Goal: Task Accomplishment & Management: Use online tool/utility

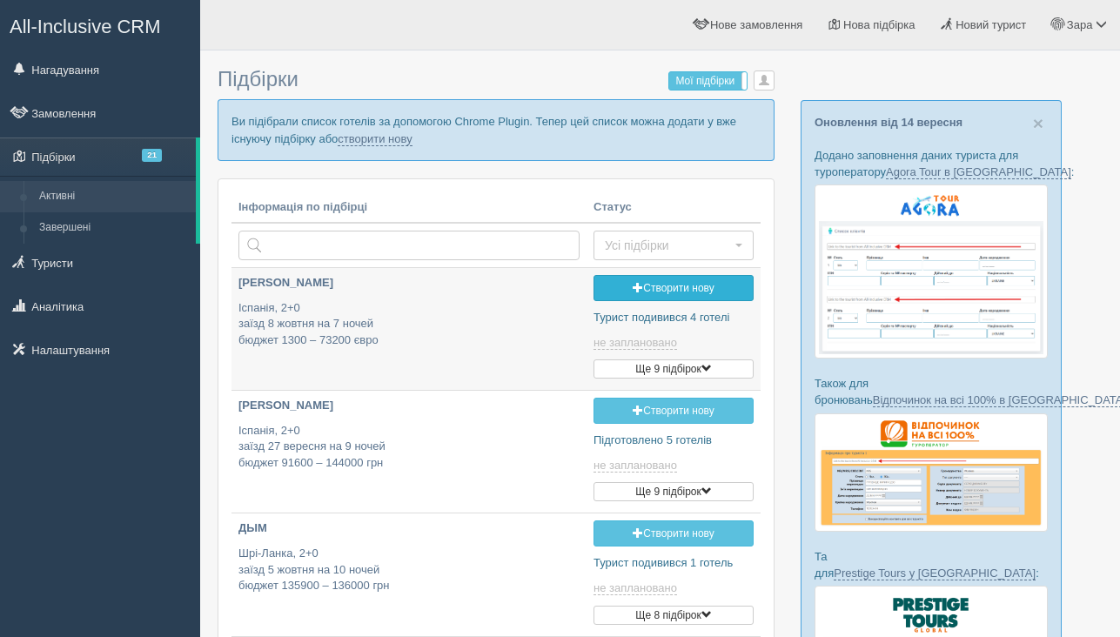
click at [620, 294] on link "Створити нову" at bounding box center [673, 288] width 160 height 26
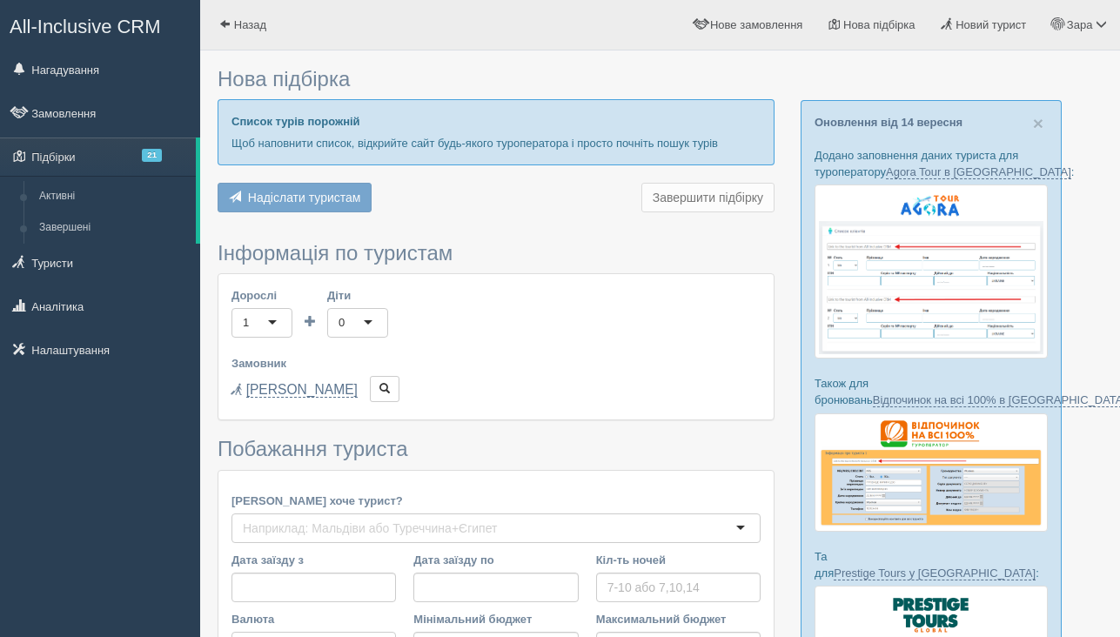
type input "9"
type input "108100"
type input "215200"
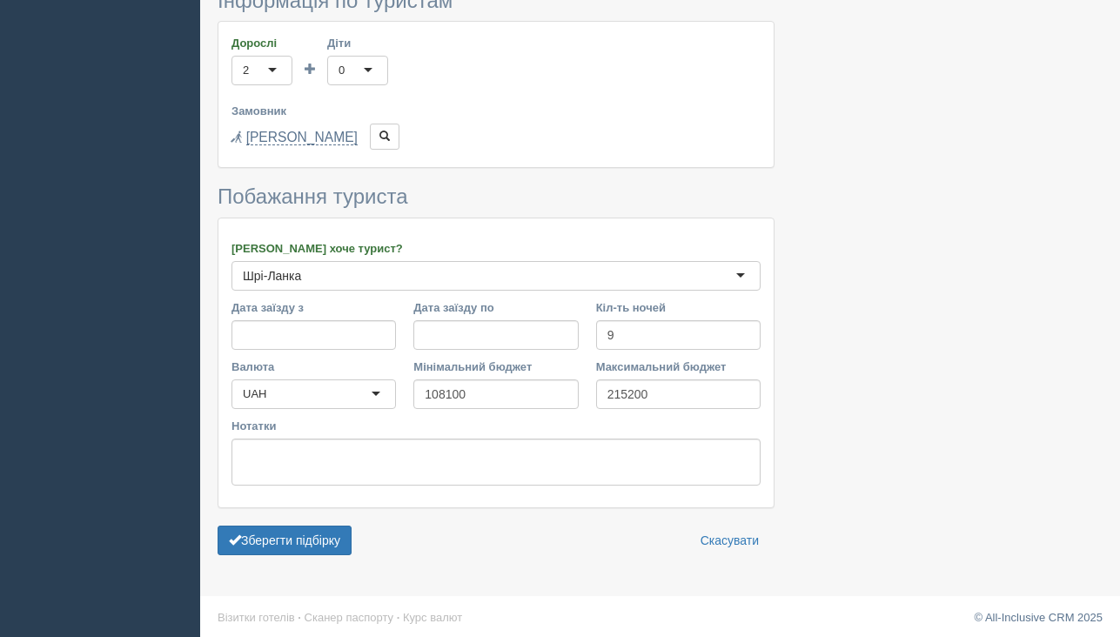
scroll to position [1373, 0]
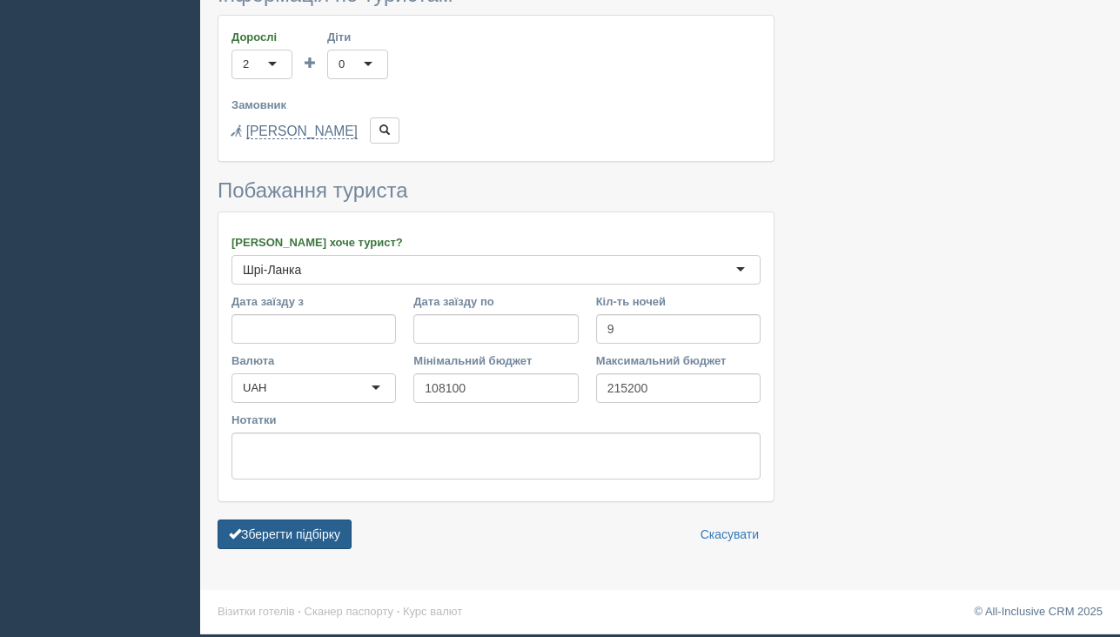
click at [296, 535] on button "Зберегти підбірку" at bounding box center [285, 534] width 134 height 30
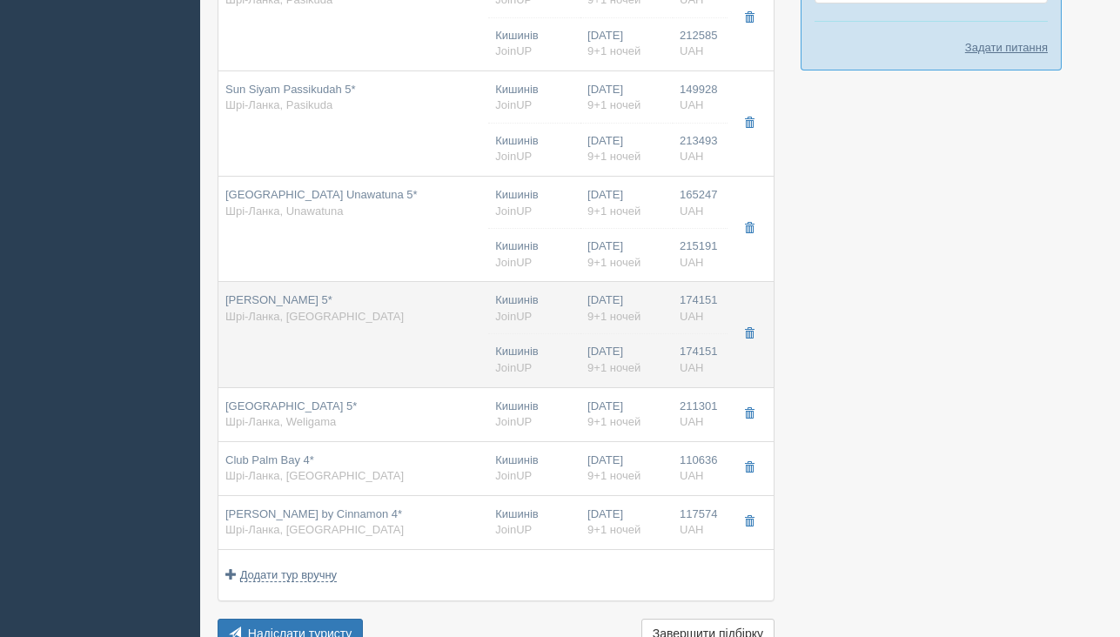
scroll to position [792, 0]
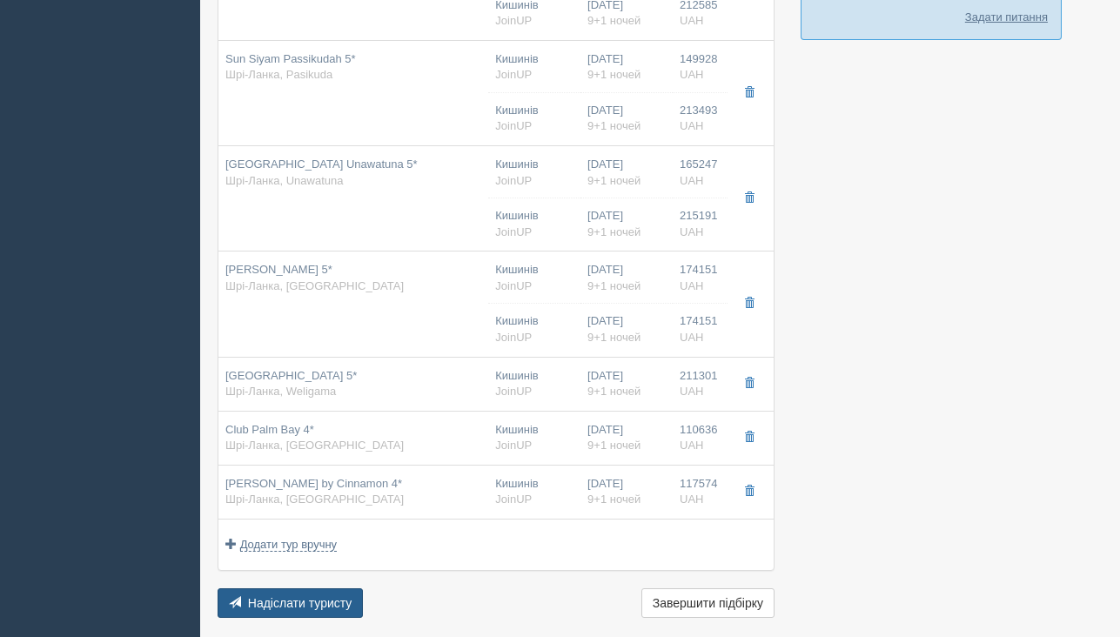
click at [282, 604] on span "Надіслати туристу" at bounding box center [300, 603] width 104 height 14
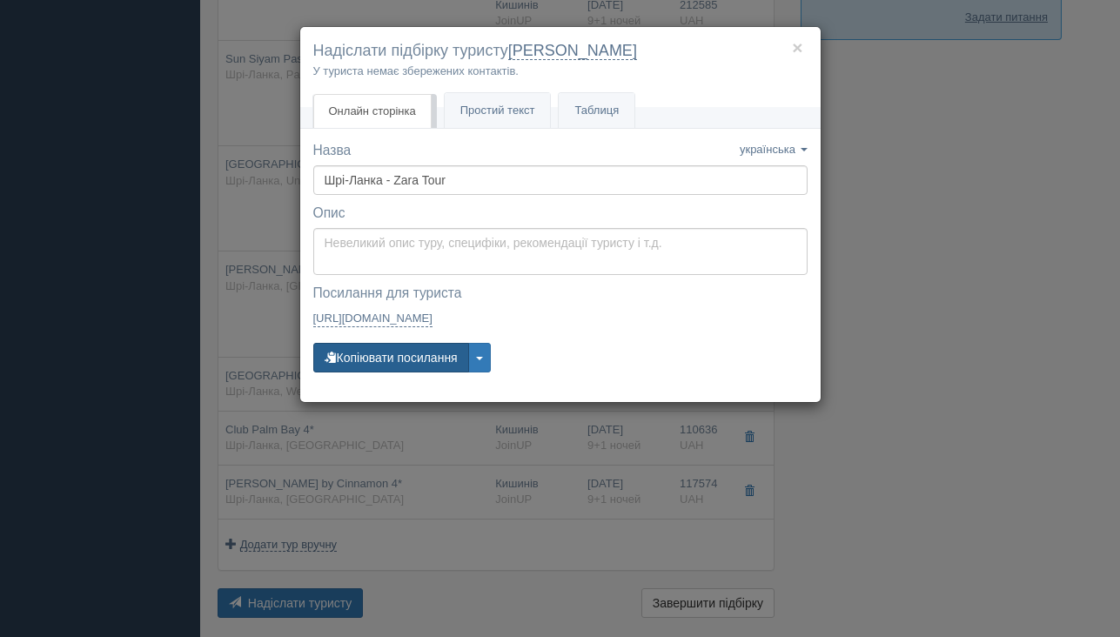
click at [402, 362] on button "Копіювати посилання" at bounding box center [391, 358] width 156 height 30
